Goal: Task Accomplishment & Management: Use online tool/utility

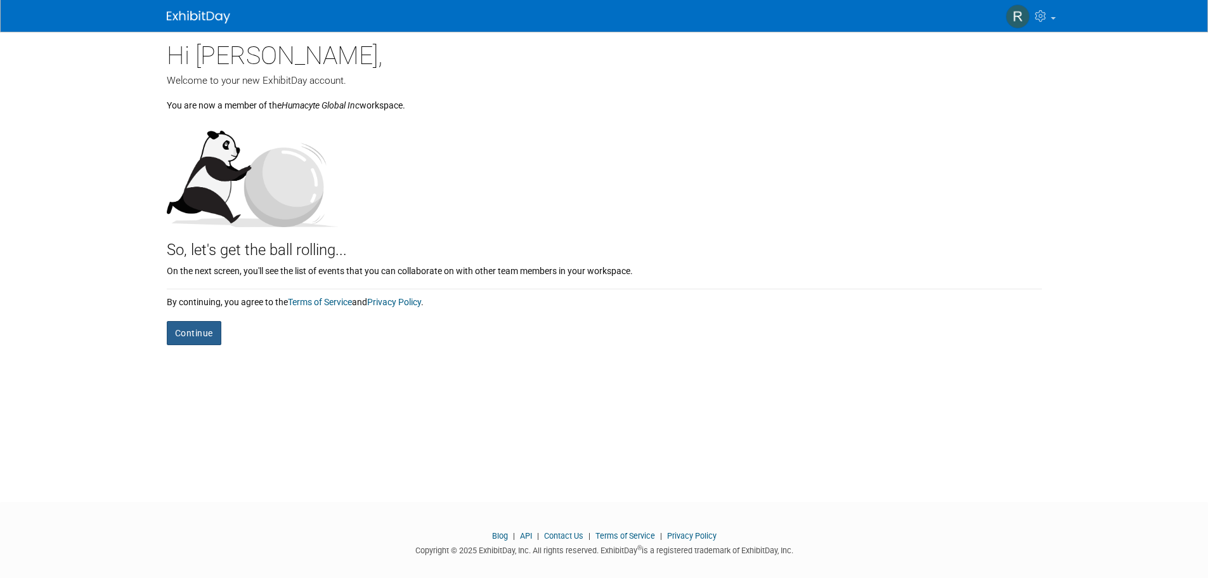
click at [186, 337] on button "Continue" at bounding box center [194, 333] width 55 height 24
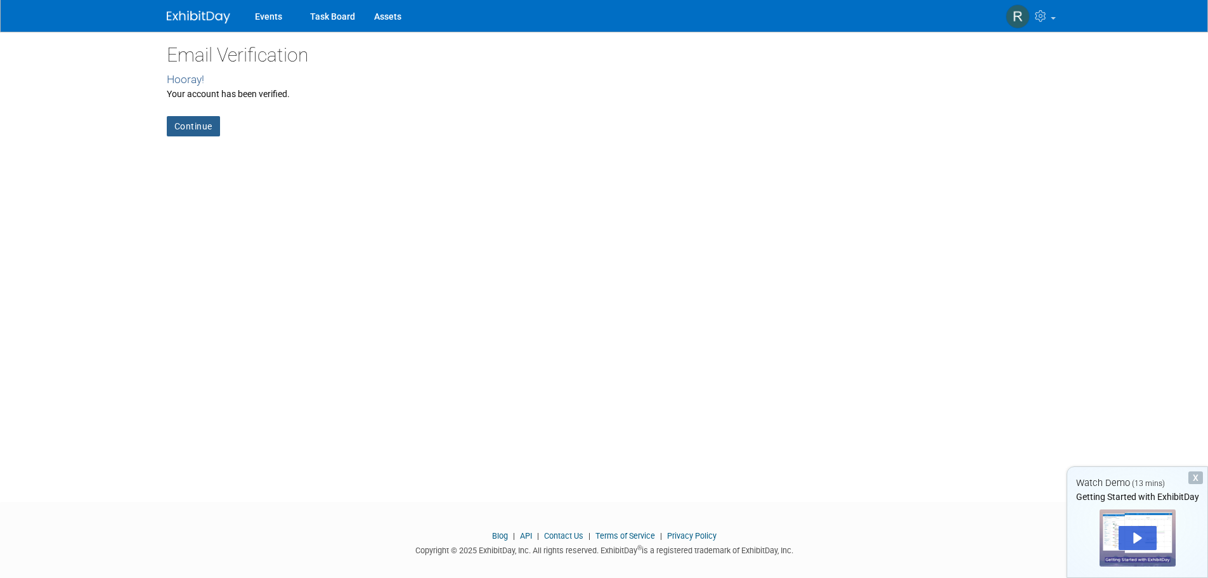
click at [204, 126] on link "Continue" at bounding box center [193, 126] width 53 height 20
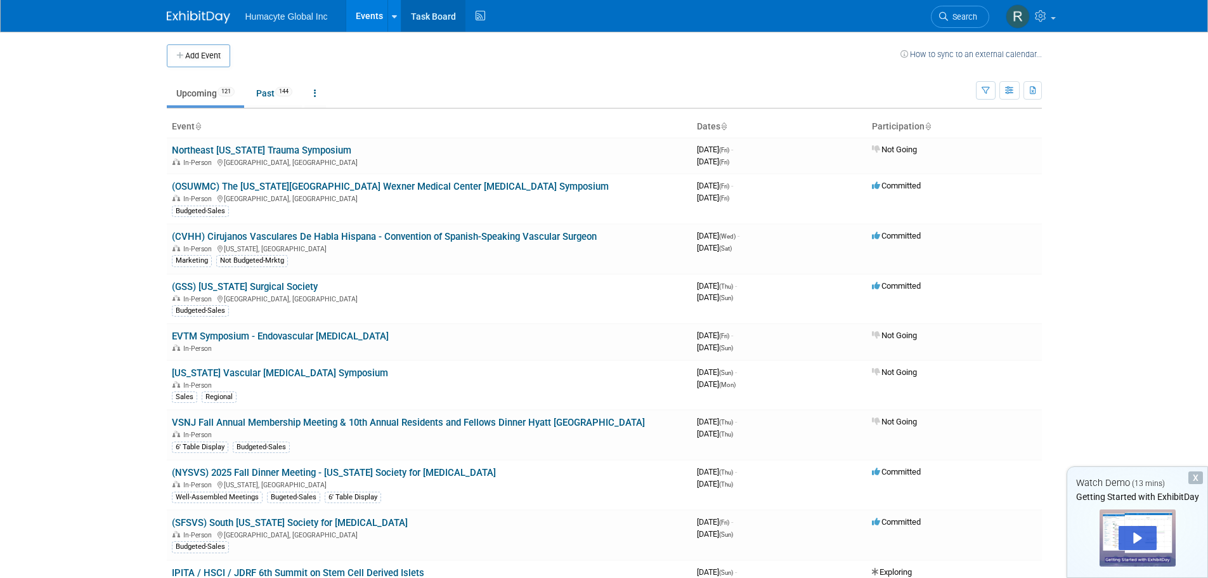
click at [432, 13] on link "Task Board" at bounding box center [433, 16] width 64 height 32
